Goal: Find specific page/section: Find specific page/section

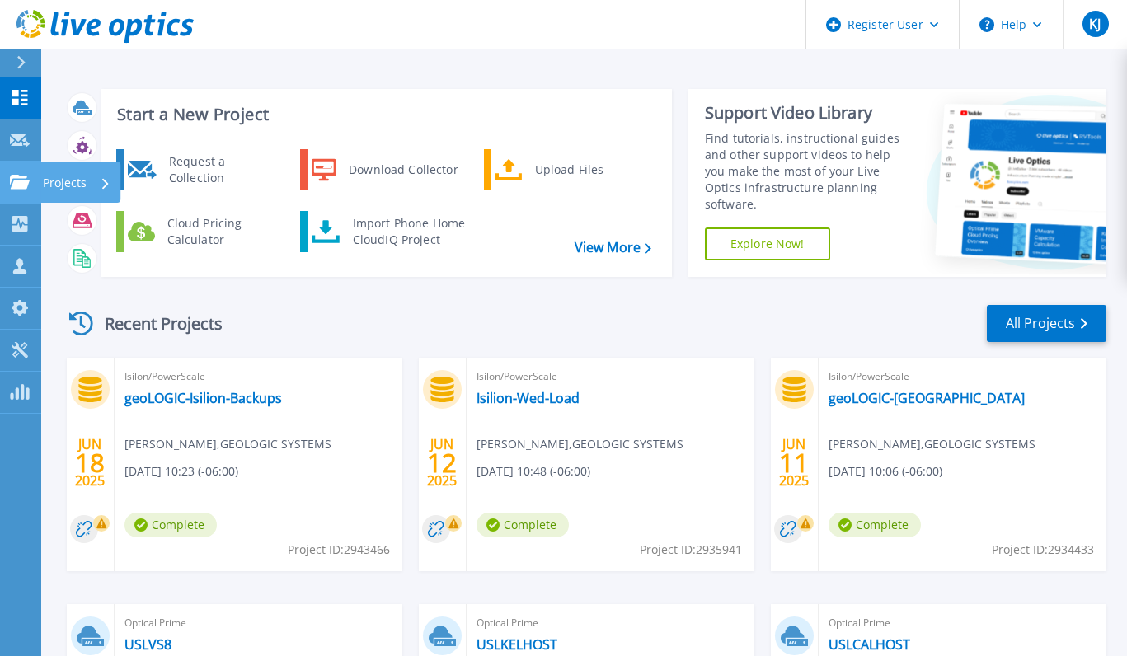
click at [26, 189] on icon at bounding box center [20, 182] width 20 height 14
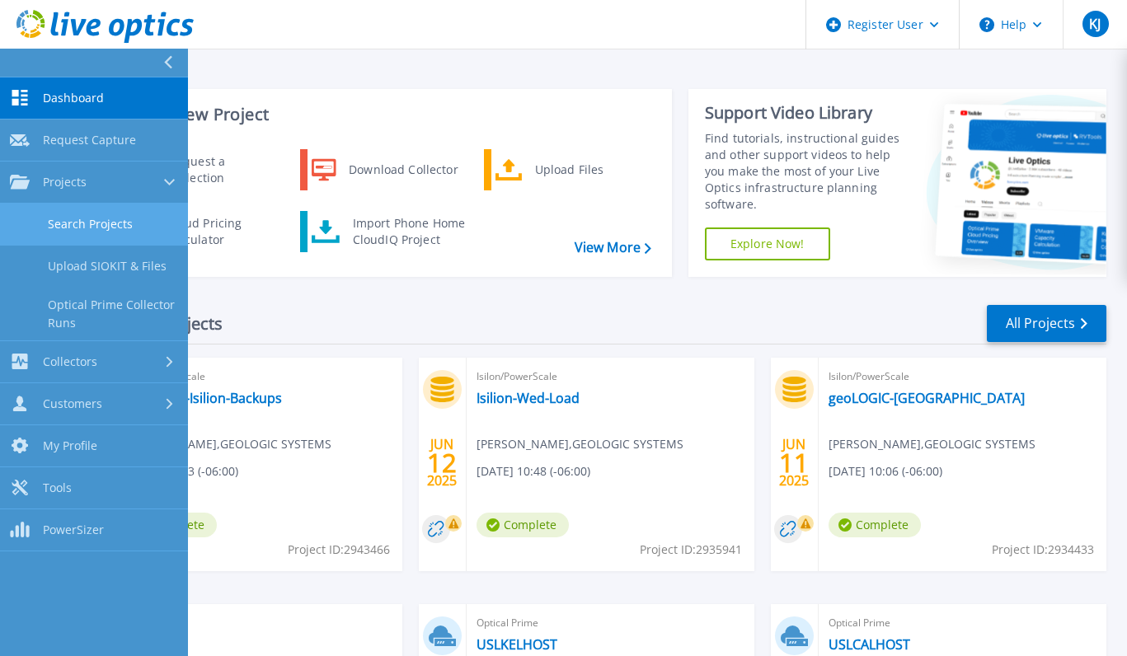
click at [87, 240] on link "Search Projects" at bounding box center [94, 225] width 188 height 42
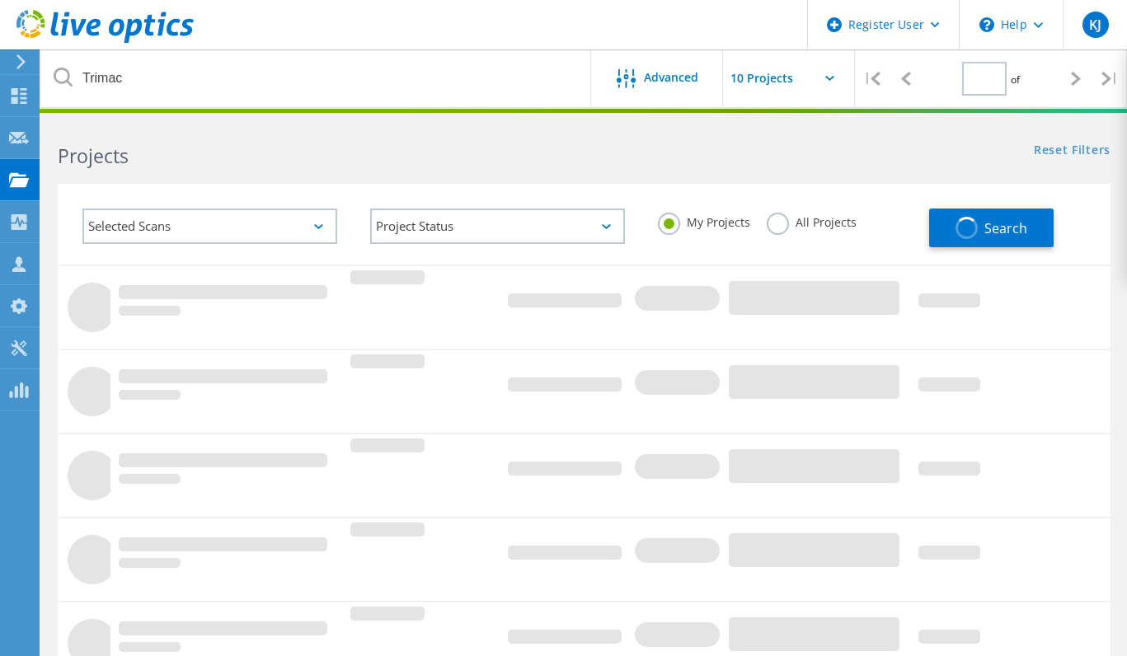
type input "1"
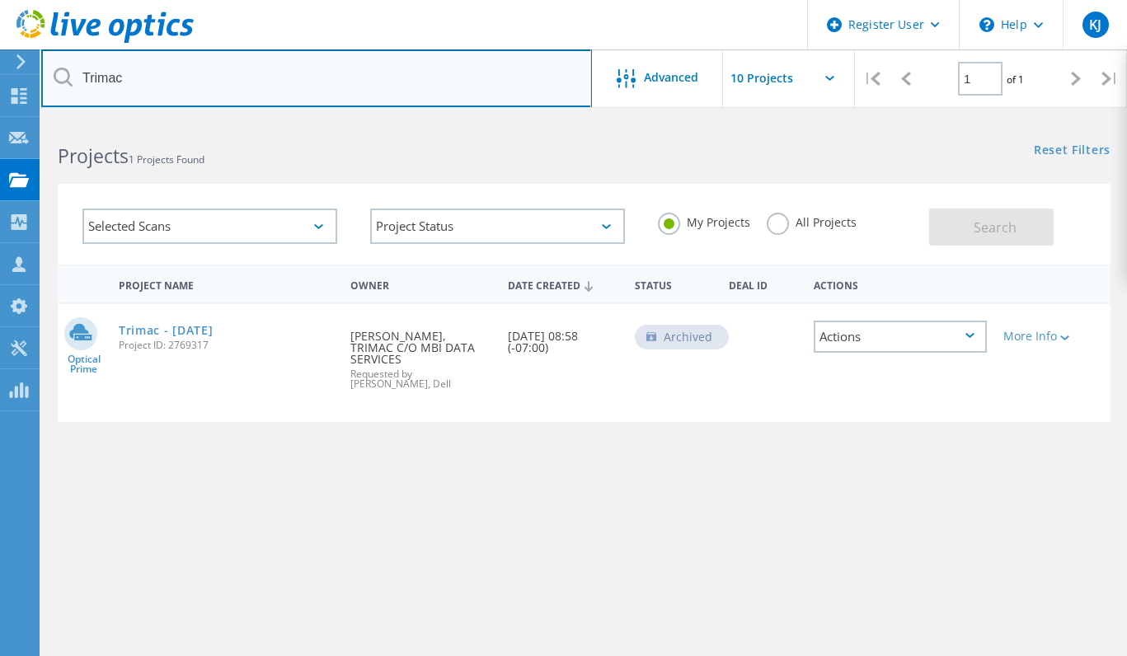
click at [259, 87] on input "Trimac" at bounding box center [316, 78] width 551 height 58
type input "Hexagon"
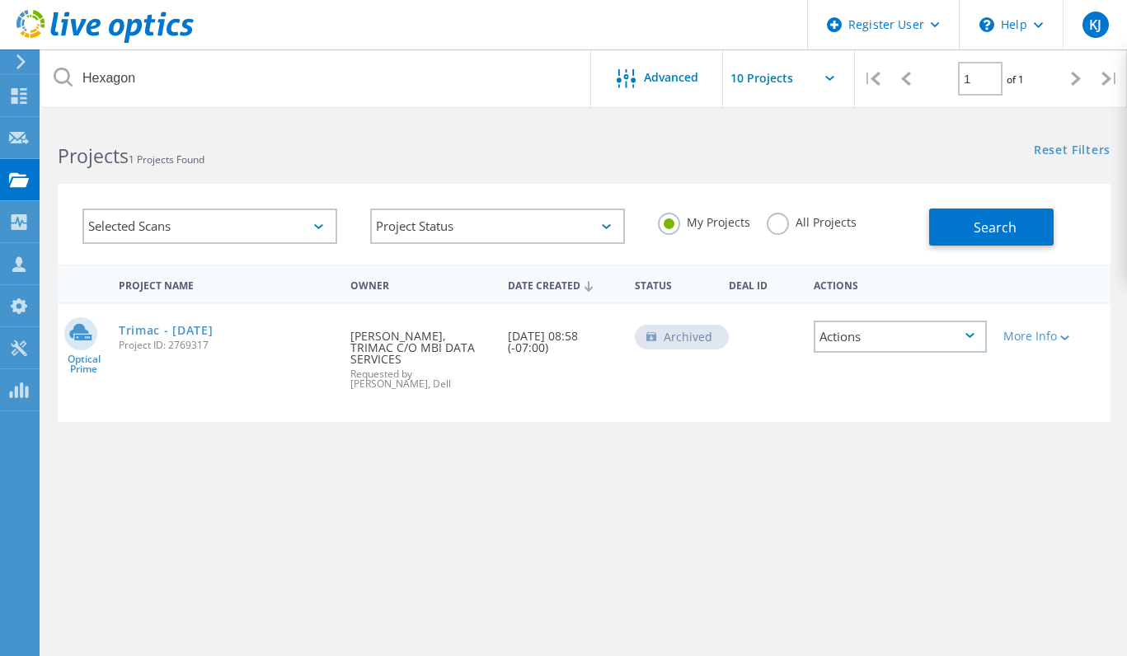
click at [780, 235] on div "All Projects" at bounding box center [811, 225] width 90 height 24
click at [776, 221] on label "All Projects" at bounding box center [811, 221] width 90 height 16
click at [0, 0] on input "All Projects" at bounding box center [0, 0] width 0 height 0
click at [963, 226] on button "Search" at bounding box center [991, 227] width 124 height 37
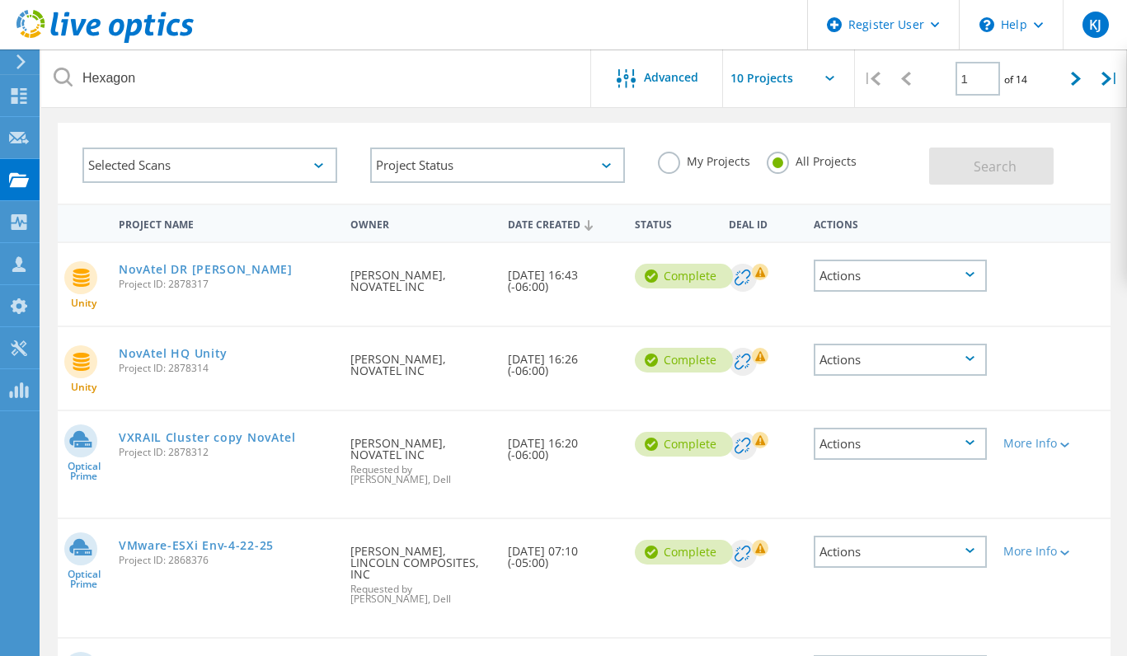
scroll to position [165, 0]
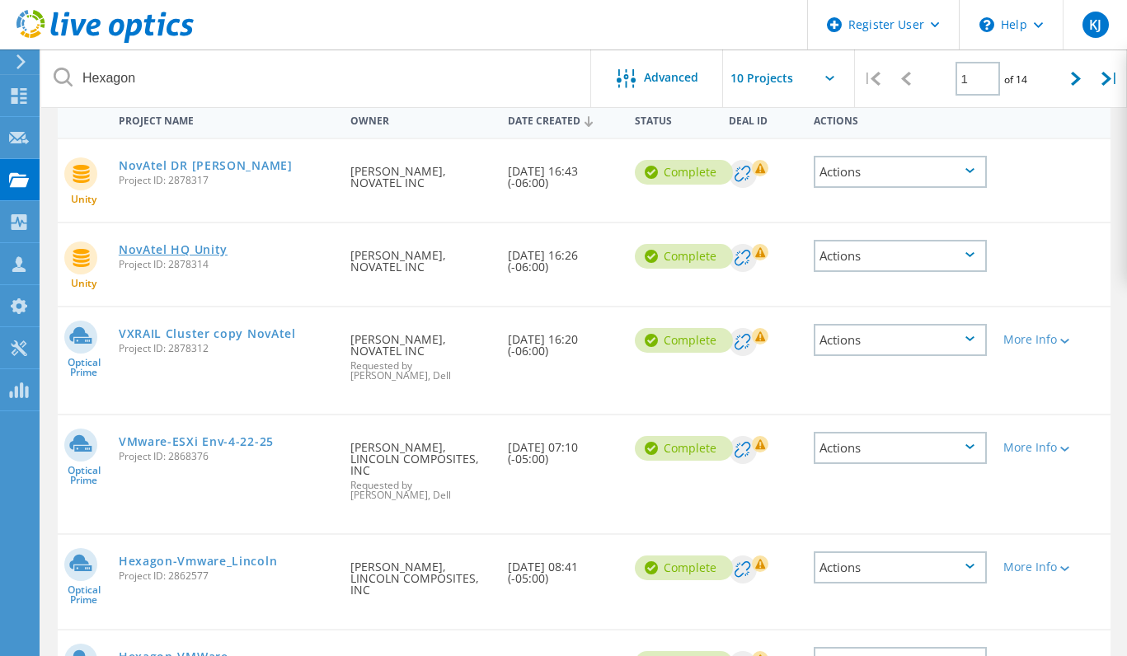
click at [199, 244] on link "NovAtel HQ Unity" at bounding box center [173, 250] width 109 height 12
